Goal: Check status: Check status

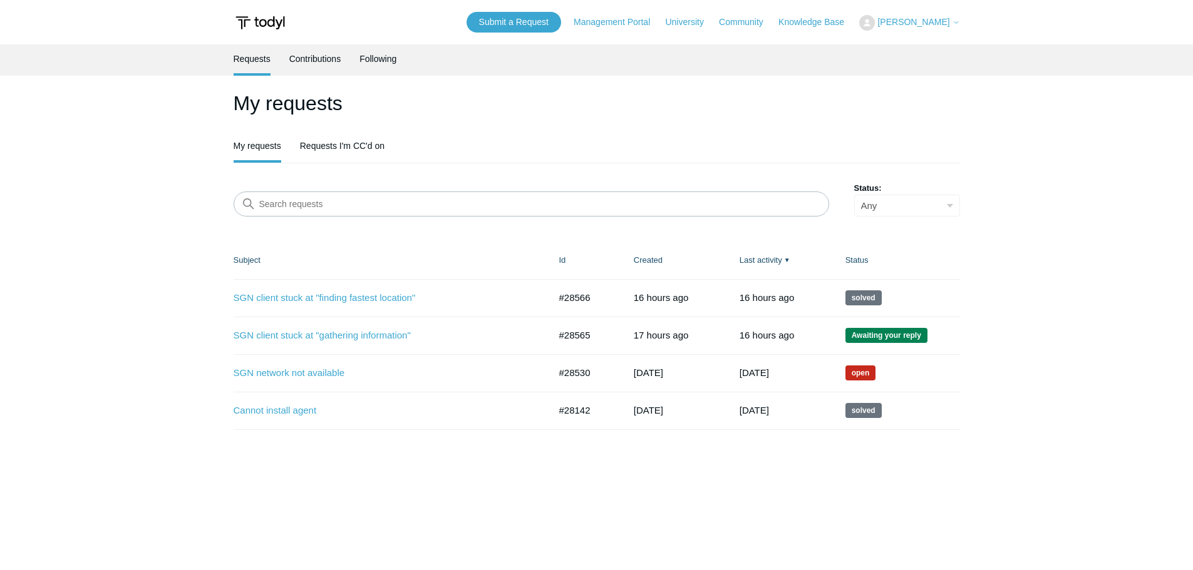
click at [152, 317] on main "Requests Contributions Following My requests My requests Requests I'm CC'd on S…" at bounding box center [596, 301] width 1193 height 514
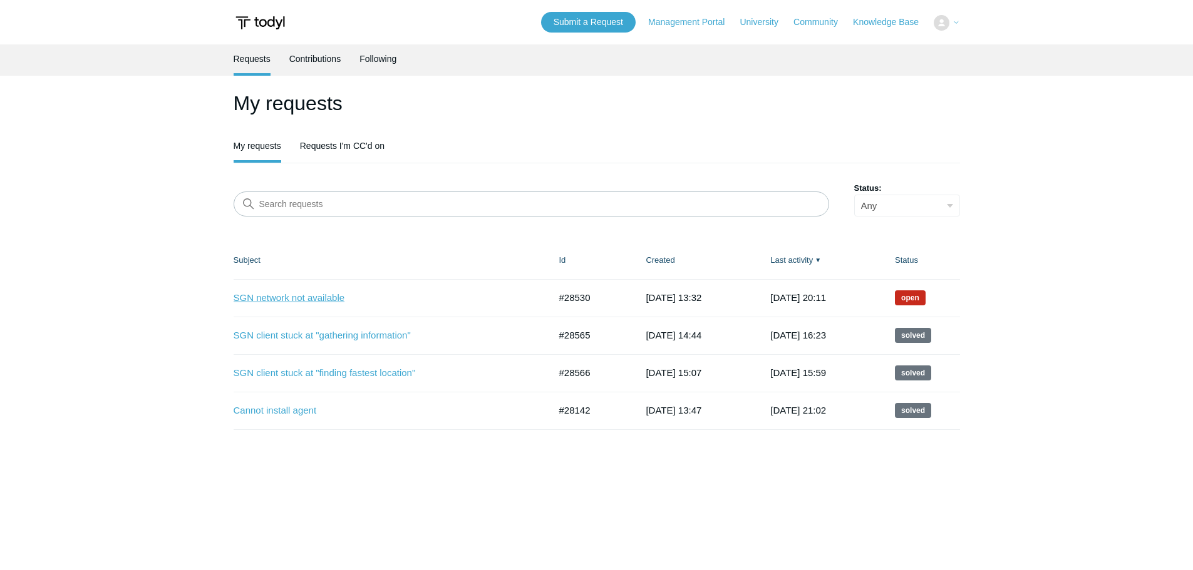
click at [309, 300] on link "SGN network not available" at bounding box center [382, 298] width 297 height 14
